Goal: Navigation & Orientation: Find specific page/section

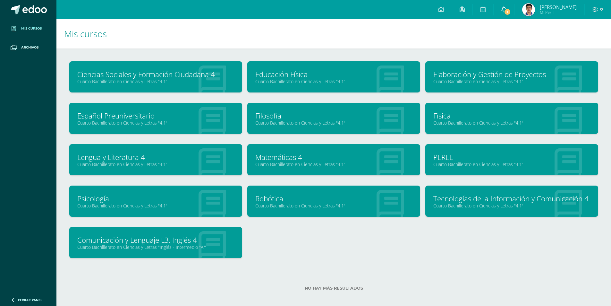
click at [511, 10] on span "1" at bounding box center [507, 11] width 7 height 7
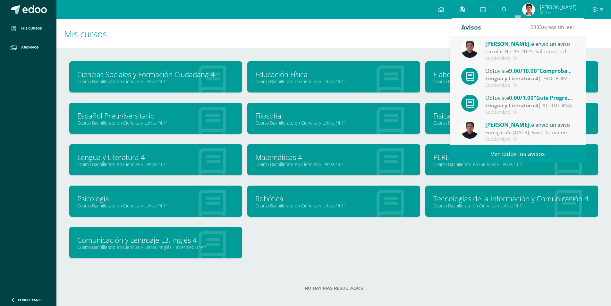
scroll to position [32, 0]
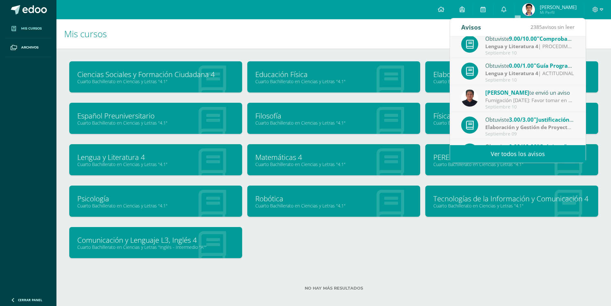
click at [522, 46] on strong "Lengua y Literatura 4" at bounding box center [511, 46] width 53 height 7
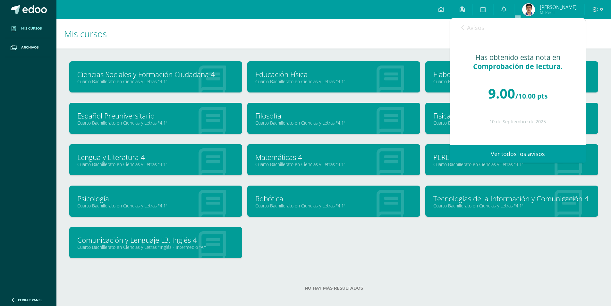
click at [528, 64] on span "Comprobación de lectura." at bounding box center [518, 66] width 90 height 9
click at [527, 71] on span "Comprobación de lectura." at bounding box center [518, 66] width 90 height 9
drag, startPoint x: 527, startPoint y: 71, endPoint x: 524, endPoint y: 70, distance: 3.4
click at [525, 70] on span "Comprobación de lectura." at bounding box center [518, 66] width 90 height 9
click at [260, 43] on h1 "Mis cursos" at bounding box center [333, 33] width 539 height 29
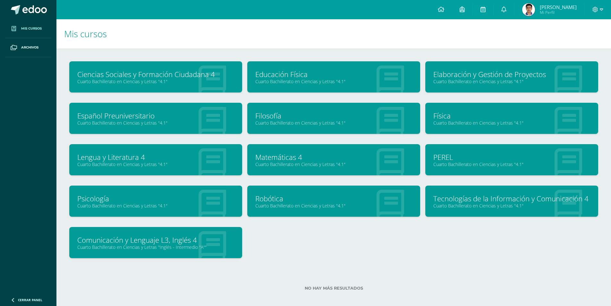
click at [164, 164] on link "Cuarto Bachillerato en Ciencias y Letras "4.1"" at bounding box center [155, 164] width 157 height 6
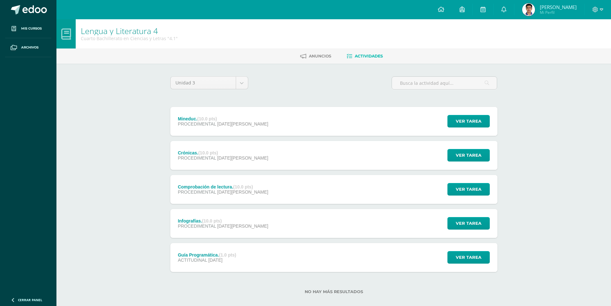
click at [535, 11] on img at bounding box center [528, 9] width 13 height 13
